Goal: Consume media (video, audio): Consume media (video, audio)

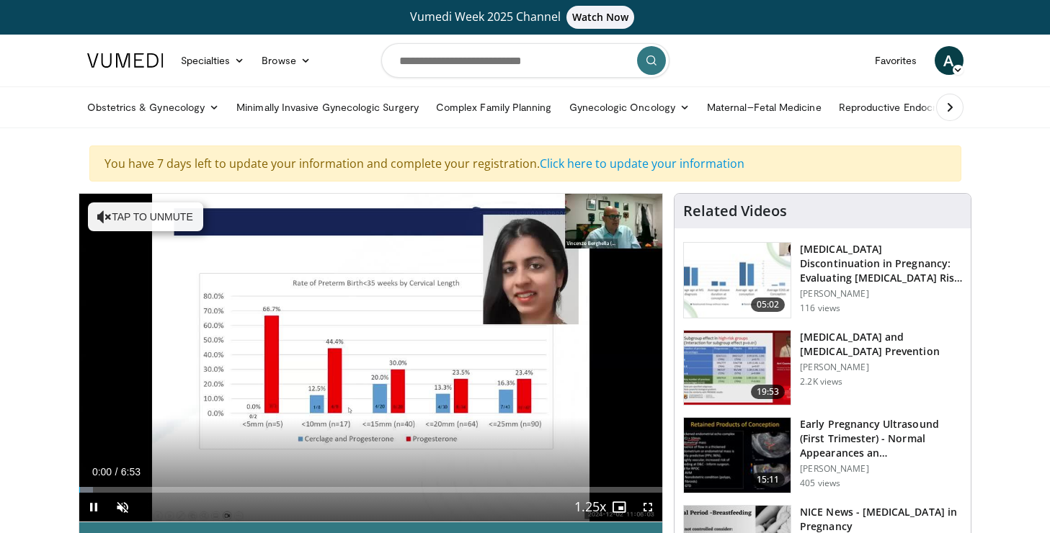
click at [644, 507] on span "Video Player" at bounding box center [648, 507] width 29 height 29
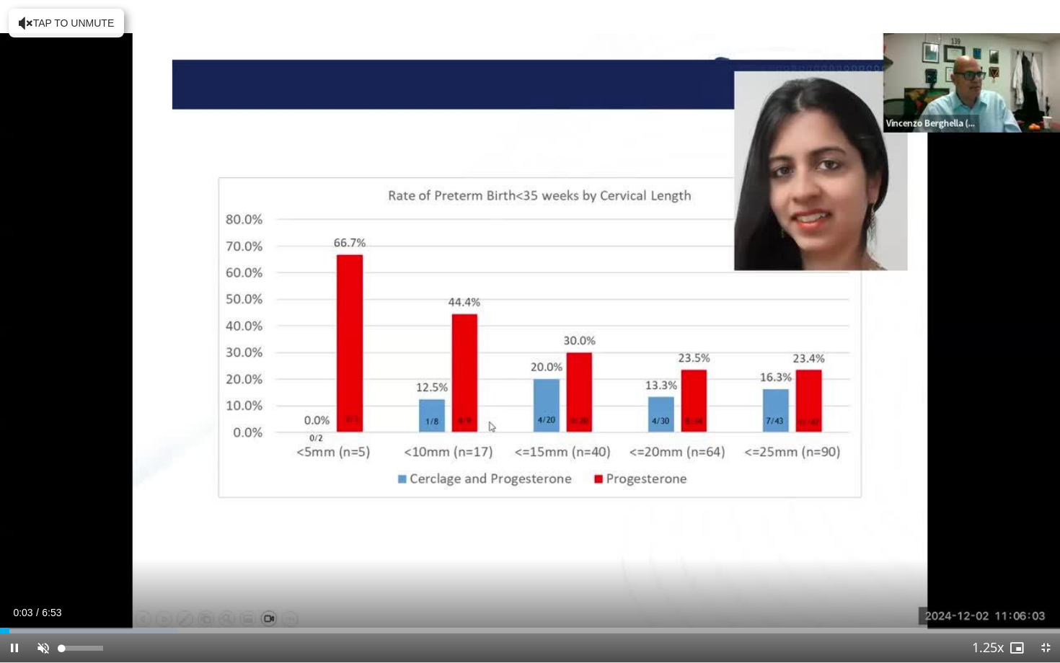
click at [45, 533] on span "Video Player" at bounding box center [43, 648] width 29 height 29
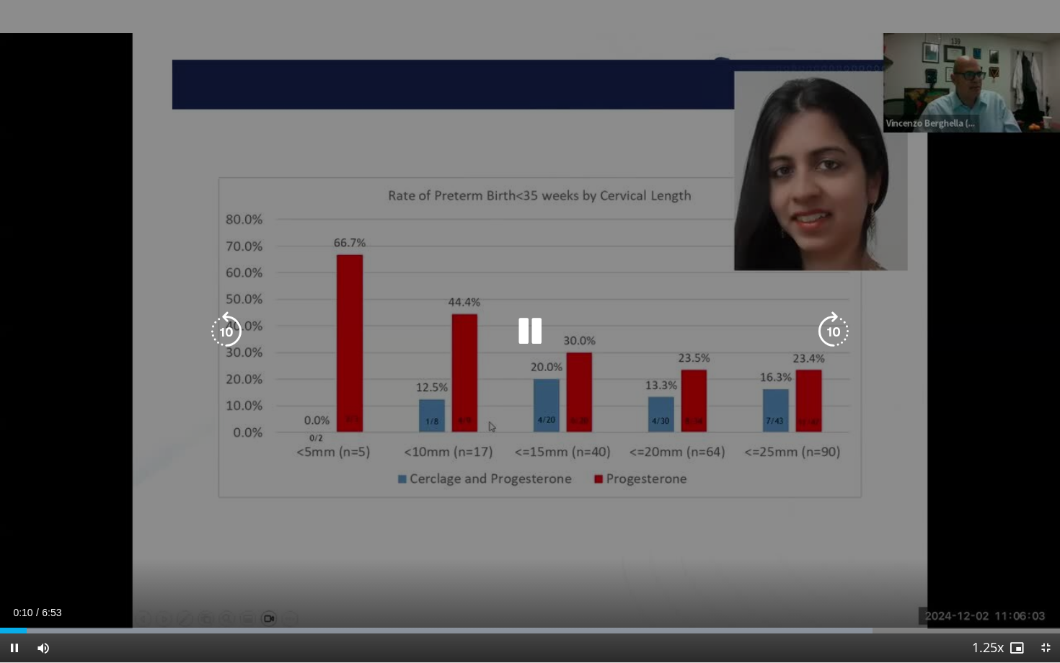
click at [214, 326] on icon "Video Player" at bounding box center [226, 331] width 40 height 40
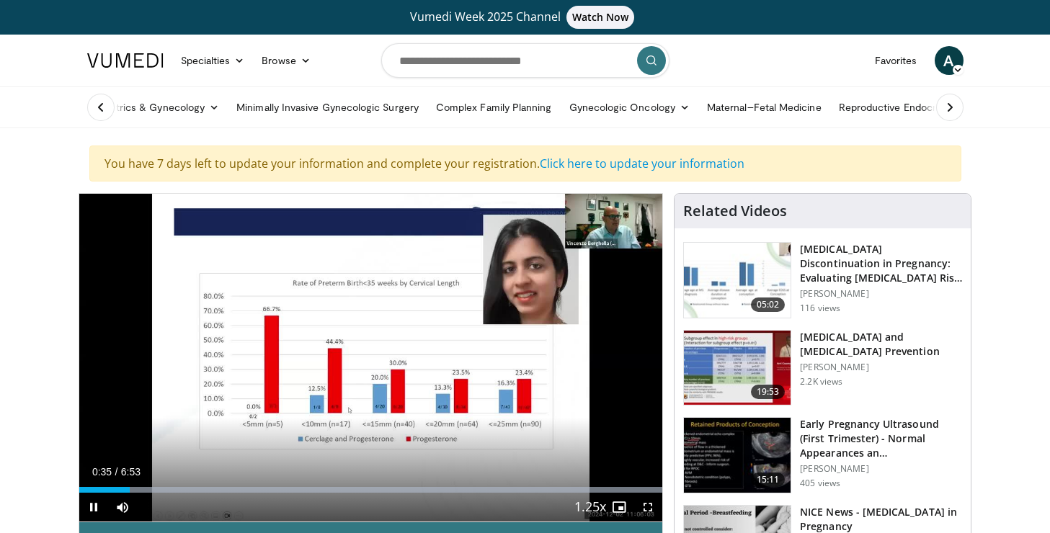
click at [650, 507] on span "Video Player" at bounding box center [648, 507] width 29 height 29
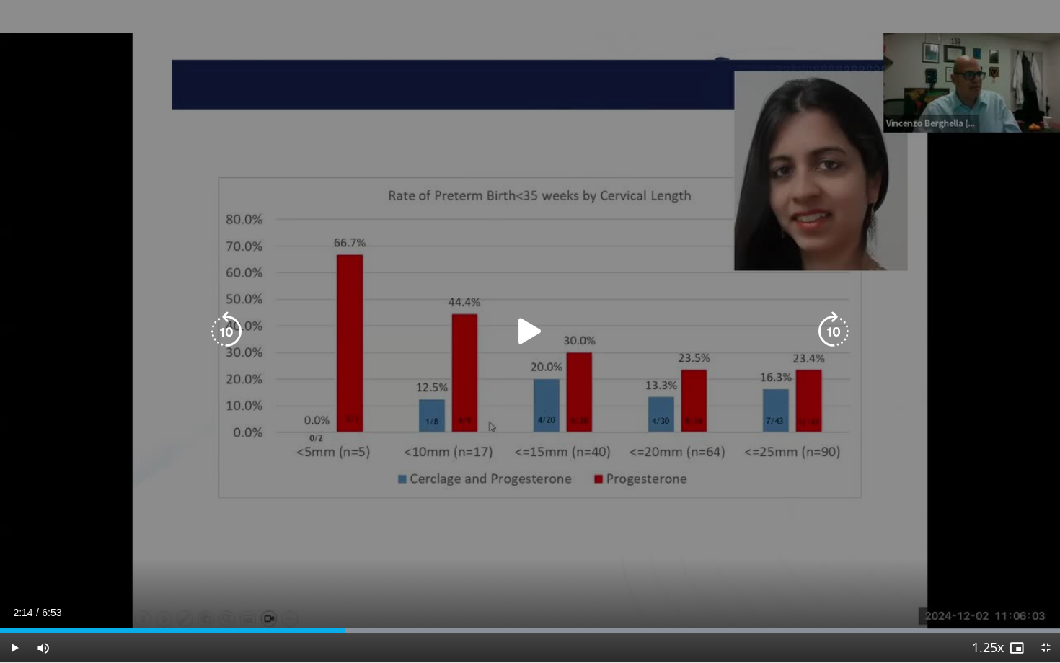
click at [994, 518] on div "10 seconds Tap to unmute" at bounding box center [530, 331] width 1060 height 662
click at [559, 338] on div "Video Player" at bounding box center [530, 331] width 636 height 29
click at [541, 335] on icon "Video Player" at bounding box center [530, 331] width 40 height 40
click at [1049, 443] on div "10 seconds Tap to unmute" at bounding box center [530, 331] width 1060 height 662
click at [971, 478] on div "10 seconds Tap to unmute" at bounding box center [530, 331] width 1060 height 662
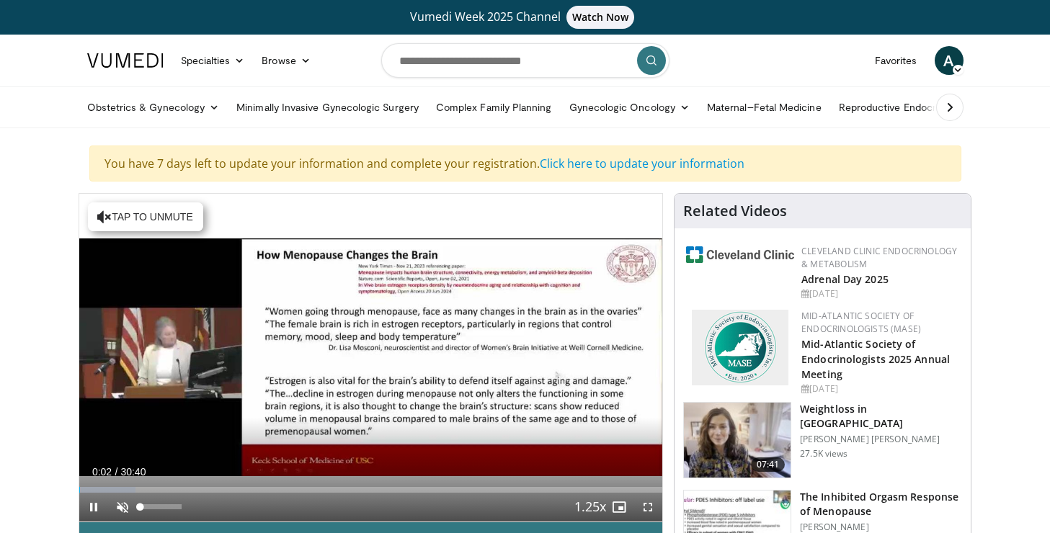
click at [127, 505] on span "Video Player" at bounding box center [122, 507] width 29 height 29
click at [649, 501] on span "Video Player" at bounding box center [648, 507] width 29 height 29
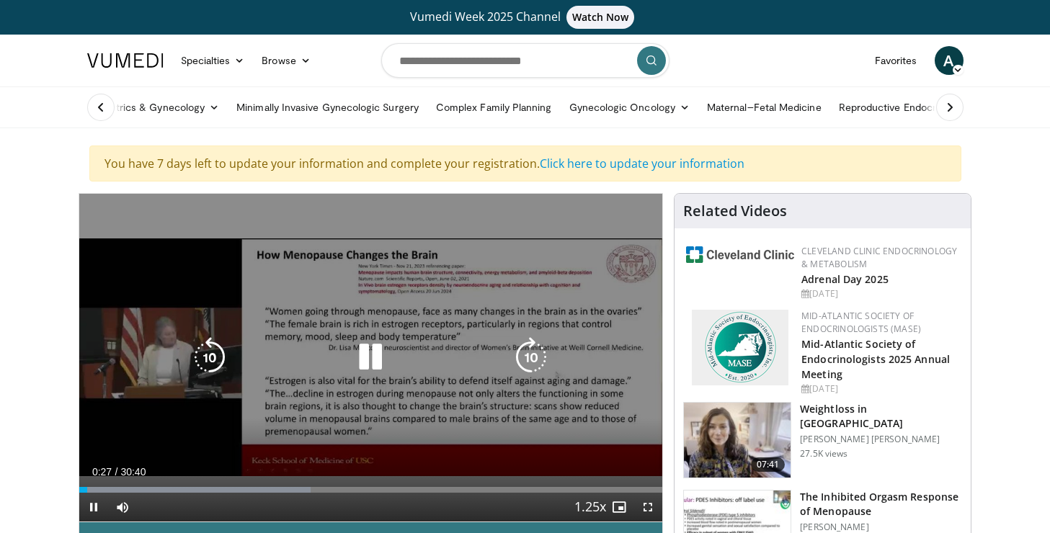
click at [381, 368] on icon "Video Player" at bounding box center [370, 357] width 40 height 40
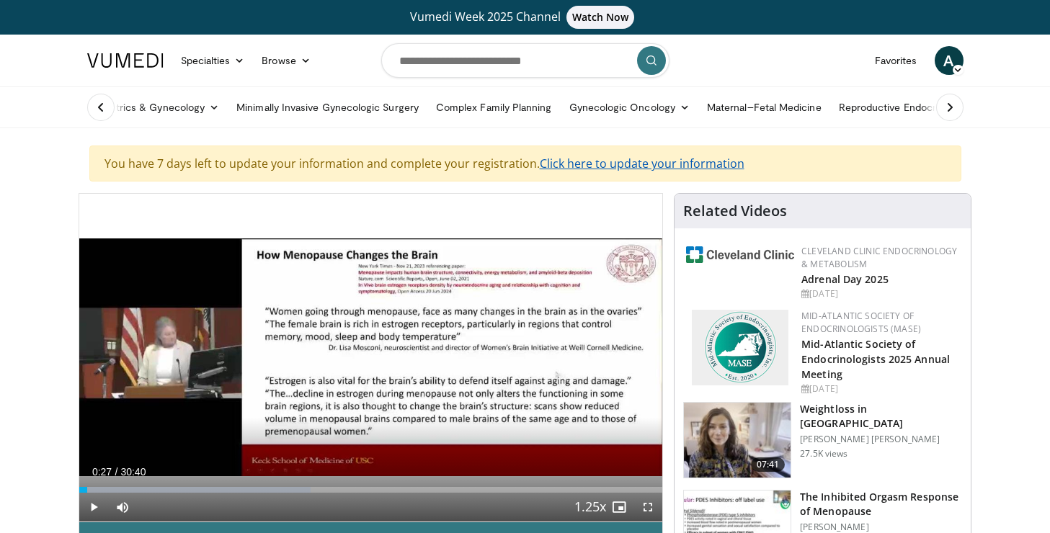
click at [652, 164] on link "Click here to update your information" at bounding box center [642, 164] width 205 height 16
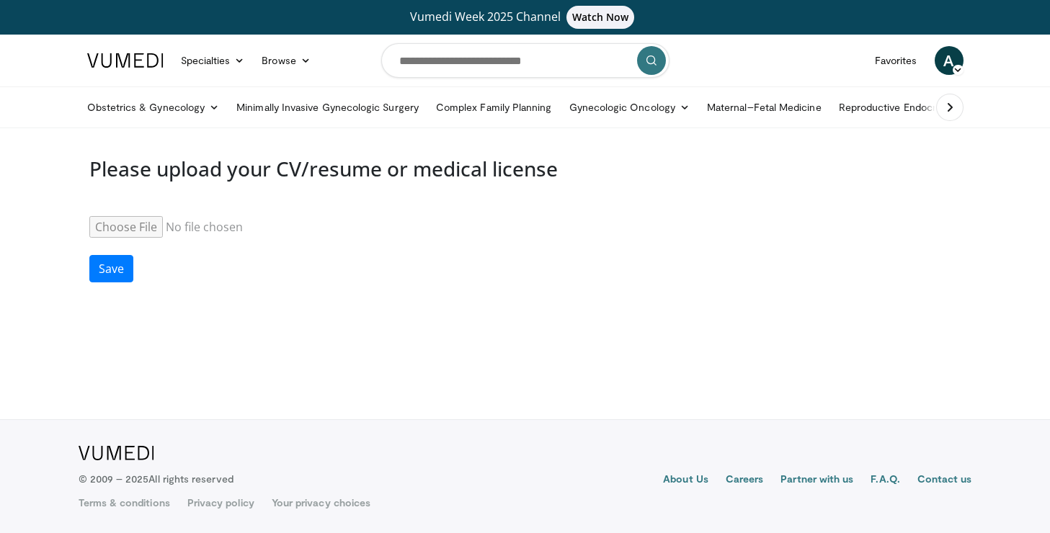
click at [138, 228] on input "Resume" at bounding box center [199, 227] width 221 height 22
type input "**********"
click at [100, 269] on button "Save" at bounding box center [111, 268] width 44 height 27
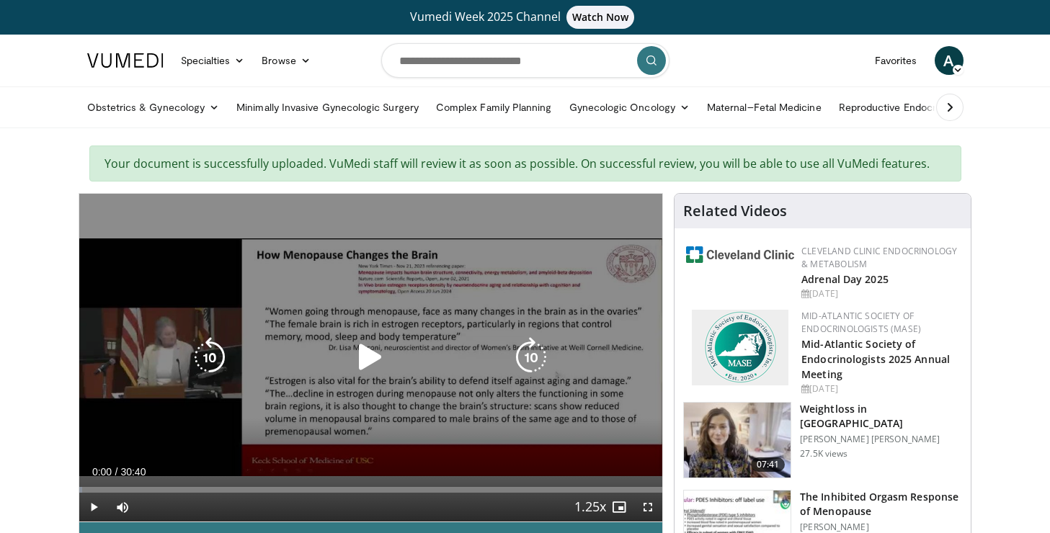
click at [360, 357] on icon "Video Player" at bounding box center [370, 357] width 40 height 40
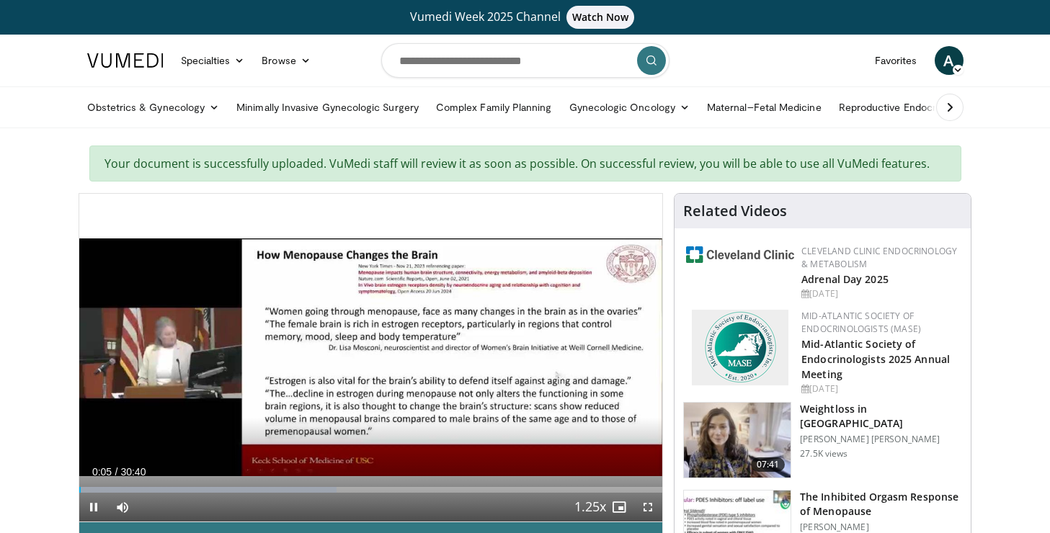
click at [650, 504] on span "Video Player" at bounding box center [648, 507] width 29 height 29
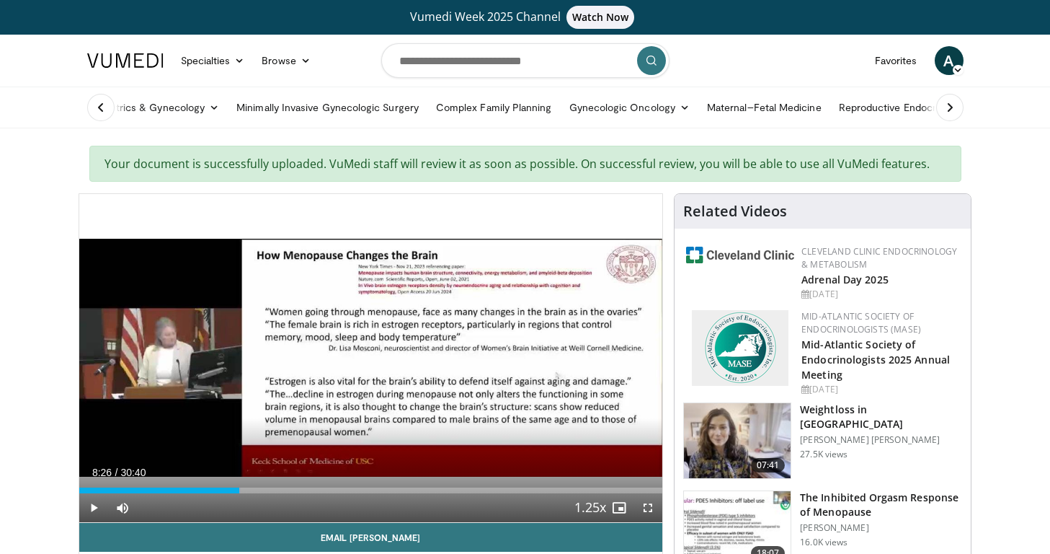
click at [97, 507] on span "Video Player" at bounding box center [93, 507] width 29 height 29
click at [647, 508] on span "Video Player" at bounding box center [648, 507] width 29 height 29
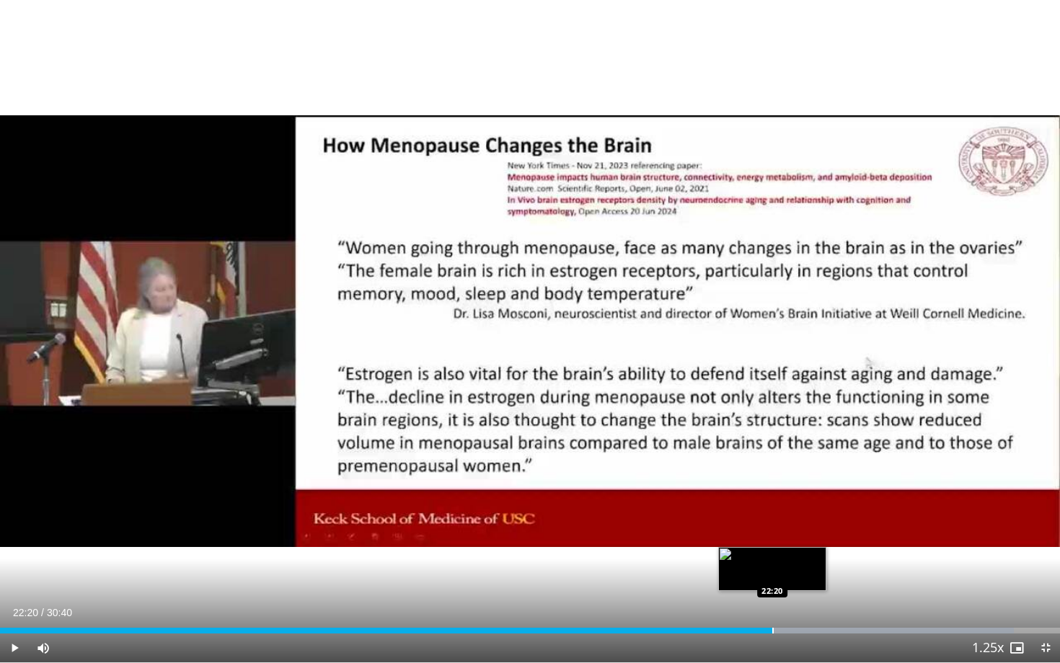
click at [772, 533] on div "Progress Bar" at bounding box center [772, 631] width 1 height 6
click at [762, 533] on div "Progress Bar" at bounding box center [762, 631] width 1 height 6
click at [747, 533] on div "Progress Bar" at bounding box center [747, 631] width 1 height 6
